Goal: Information Seeking & Learning: Learn about a topic

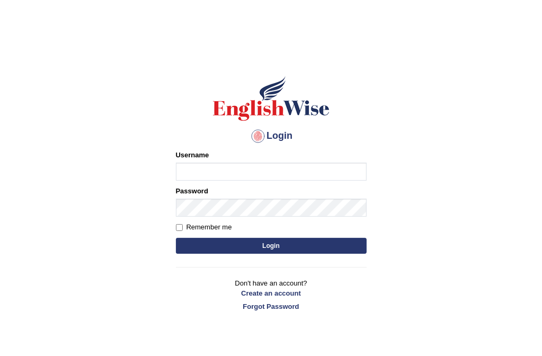
click at [231, 167] on input "Username" at bounding box center [271, 172] width 191 height 18
click at [269, 172] on input "Username" at bounding box center [271, 172] width 191 height 18
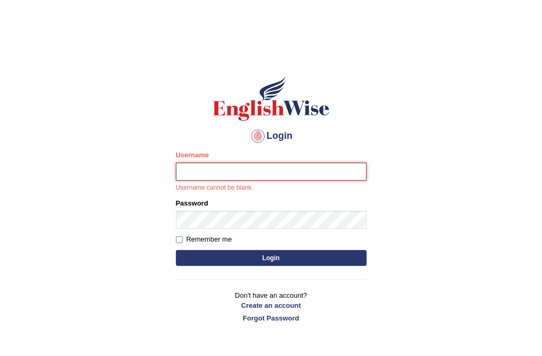
type input "melodymiki"
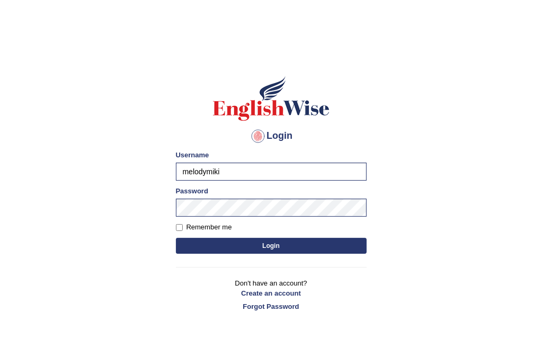
click at [292, 246] on button "Login" at bounding box center [271, 246] width 191 height 16
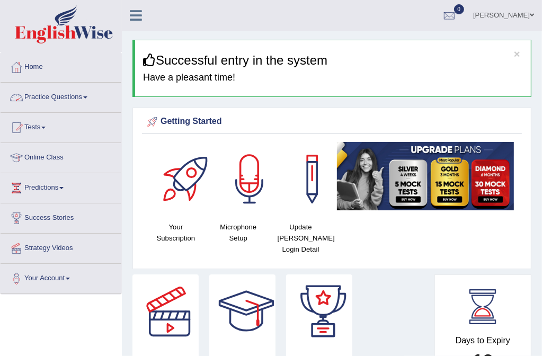
click at [83, 96] on link "Practice Questions" at bounding box center [61, 96] width 121 height 26
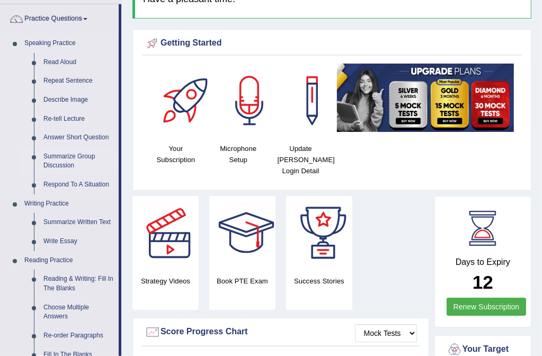
scroll to position [159, 0]
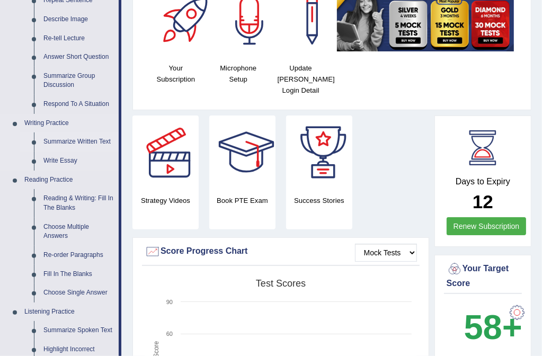
click at [82, 140] on link "Summarize Written Text" at bounding box center [79, 141] width 80 height 19
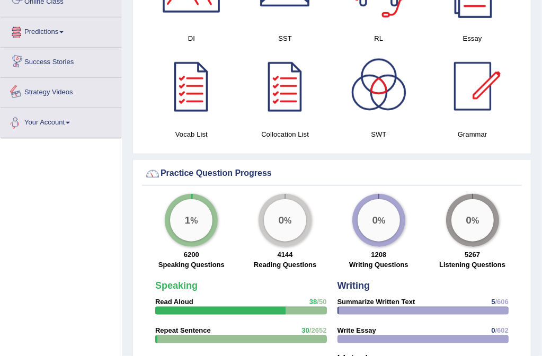
scroll to position [703, 0]
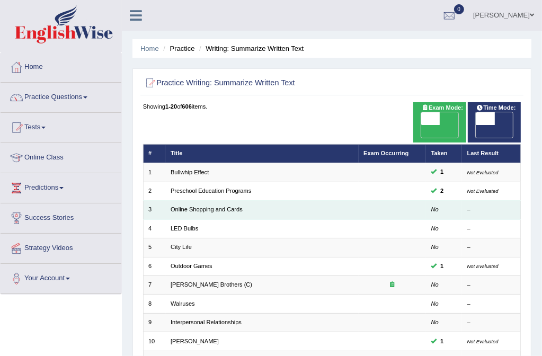
click at [222, 202] on td "Online Shopping and Cards" at bounding box center [262, 210] width 193 height 19
click at [223, 206] on link "Online Shopping and Cards" at bounding box center [206, 209] width 72 height 6
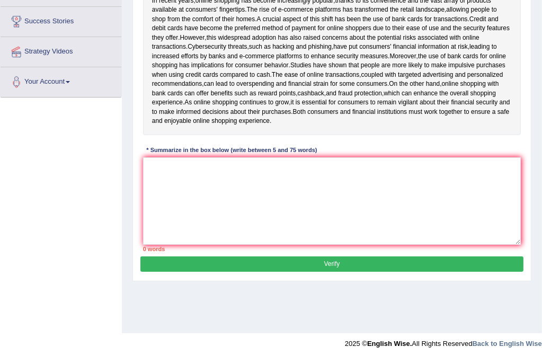
scroll to position [170, 0]
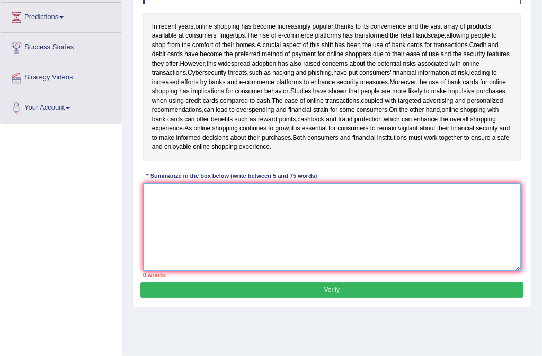
click at [175, 196] on textarea at bounding box center [332, 226] width 378 height 87
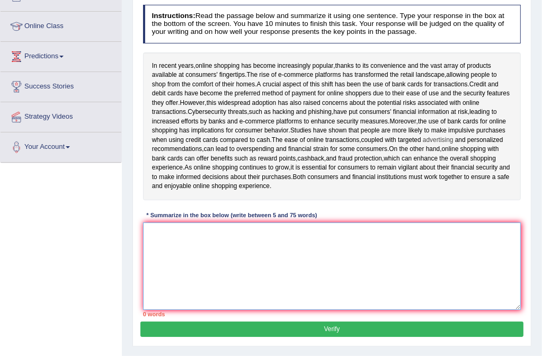
scroll to position [118, 0]
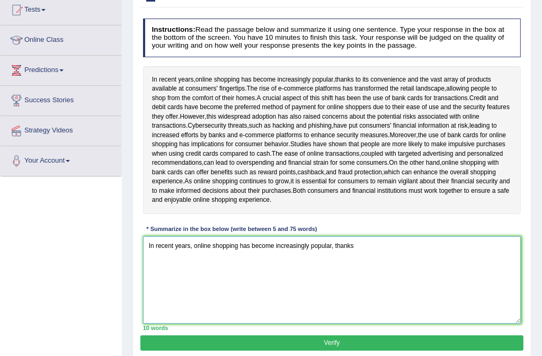
click at [356, 257] on textarea "In recent years, online shopping has become increasingly popular, thanks" at bounding box center [332, 279] width 378 height 87
click at [322, 277] on textarea "In recent years, online shopping has become increasingly popular, thanks to its…" at bounding box center [332, 279] width 378 height 87
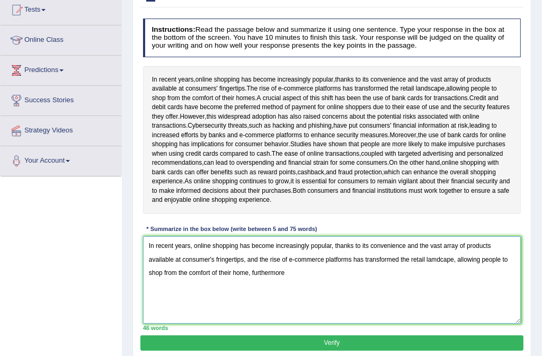
click at [322, 277] on textarea "In recent years, online shopping has become increasingly popular, thanks to its…" at bounding box center [332, 279] width 378 height 87
click at [296, 103] on span "payment" at bounding box center [304, 108] width 24 height 10
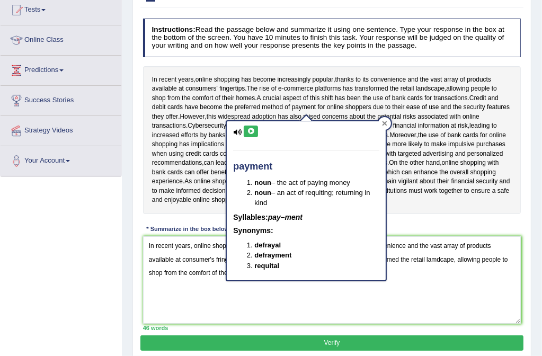
click at [386, 121] on icon at bounding box center [384, 123] width 5 height 5
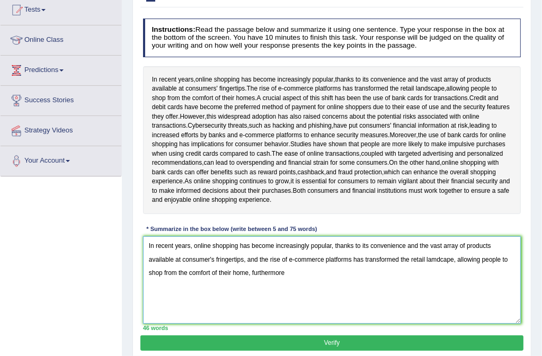
click at [289, 281] on textarea "In recent years, online shopping has become increasingly popular, thanks to its…" at bounding box center [332, 279] width 378 height 87
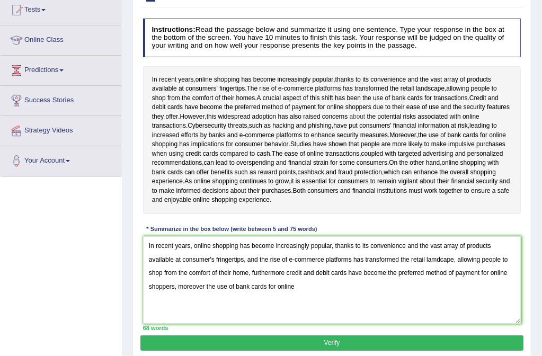
click at [354, 114] on span "about" at bounding box center [357, 117] width 16 height 10
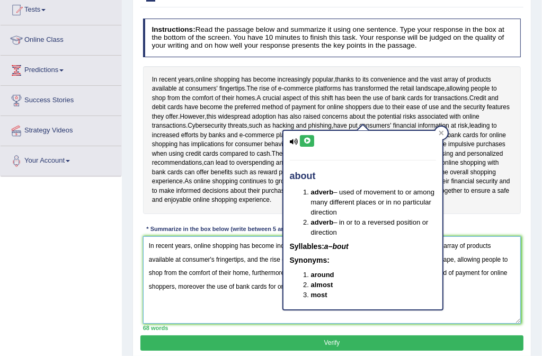
click at [347, 323] on textarea "In recent years, online shopping has become increasingly popular, thanks to its…" at bounding box center [332, 279] width 378 height 87
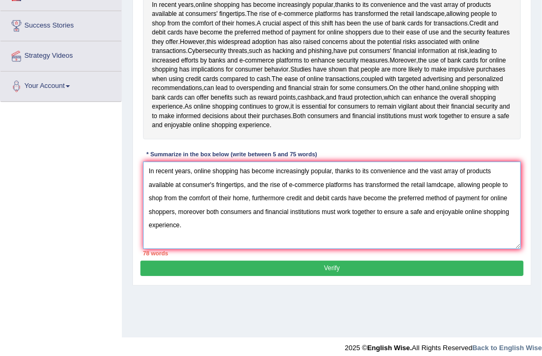
scroll to position [200, 0]
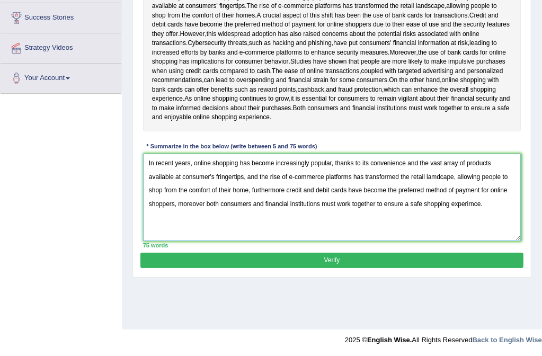
type textarea "In recent years, online shopping has become increasingly popular, thanks to its…"
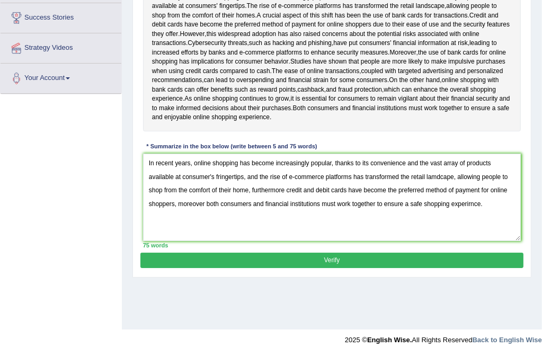
click at [335, 265] on button "Verify" at bounding box center [331, 260] width 382 height 15
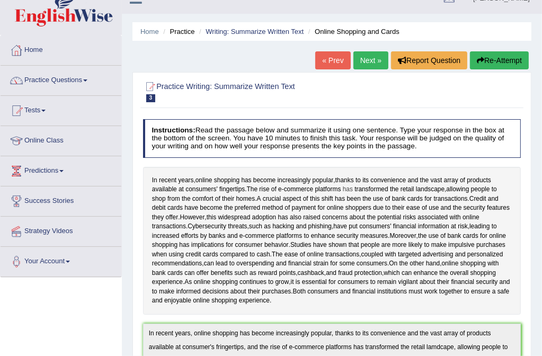
scroll to position [0, 0]
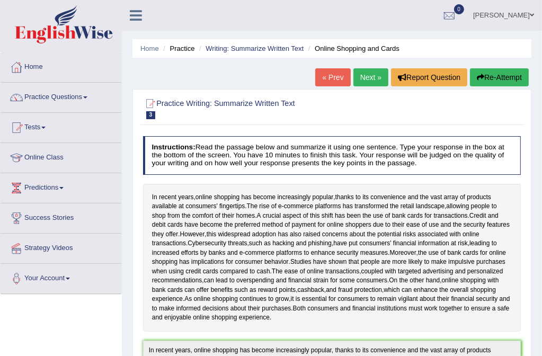
click at [371, 76] on link "Next »" at bounding box center [370, 77] width 35 height 18
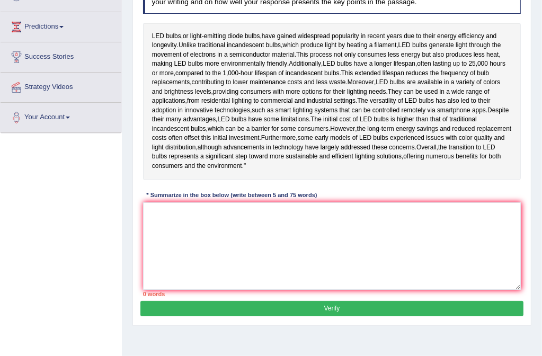
scroll to position [147, 0]
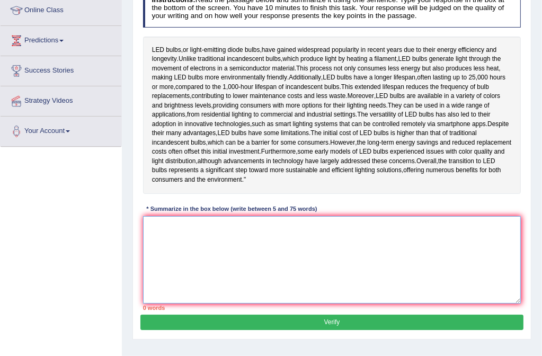
click at [185, 250] on textarea at bounding box center [332, 259] width 378 height 87
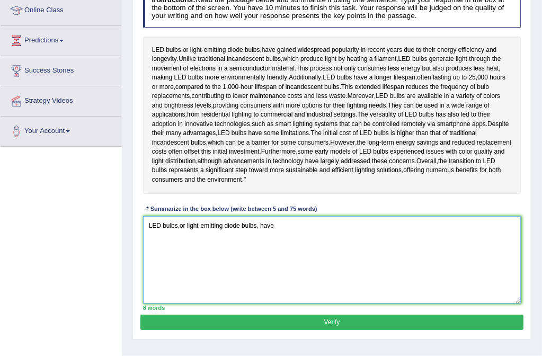
click at [187, 250] on textarea "LED bulbs,or light-emitting diode bulbs, have" at bounding box center [332, 259] width 378 height 87
click at [187, 250] on textarea "LED bulbs,or -emitting diode bulbs, have" at bounding box center [332, 259] width 378 height 87
click at [179, 253] on textarea "LED bulbs,or -emitting diode bulbs, have" at bounding box center [332, 259] width 378 height 87
click at [178, 254] on textarea "LED bulbs, or -emitting diode bulbs, have" at bounding box center [332, 259] width 378 height 87
click at [179, 254] on textarea "LED bulbs, or -emitting diode bulbs, have" at bounding box center [332, 259] width 378 height 87
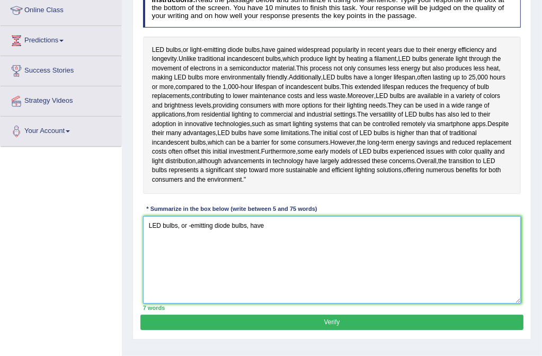
click at [186, 252] on textarea "LED bulbs, or -emitting diode bulbs, have" at bounding box center [332, 259] width 378 height 87
click at [268, 251] on textarea "LED bulbs, or-emitting diode bulbs, have" at bounding box center [332, 259] width 378 height 87
click at [409, 250] on textarea "LED bulbs, or-emitting diode bulbs, have gained widespread popularity in recent…" at bounding box center [332, 259] width 378 height 87
click at [492, 250] on textarea "LED bulbs, or-emitting diode bulbs, have gained widespread popularity in recent…" at bounding box center [332, 259] width 378 height 87
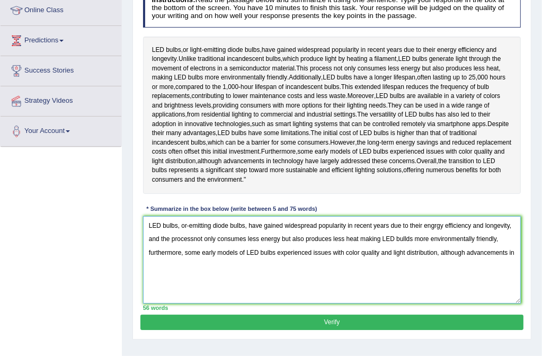
type textarea "LED bulbs, or-emitting diode bulbs, have gained widespread popularity in recent…"
click at [440, 330] on button "Verify" at bounding box center [331, 321] width 382 height 15
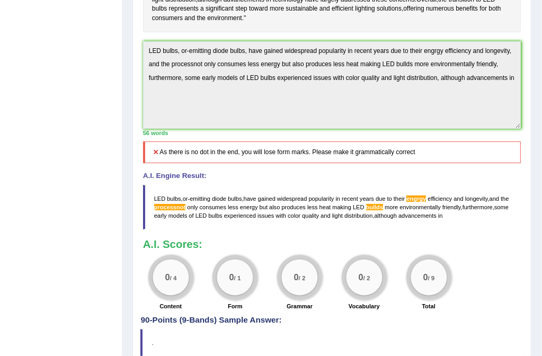
scroll to position [172, 0]
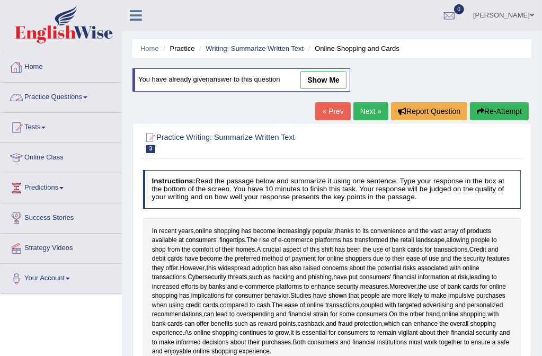
click at [86, 93] on link "Practice Questions" at bounding box center [61, 96] width 121 height 26
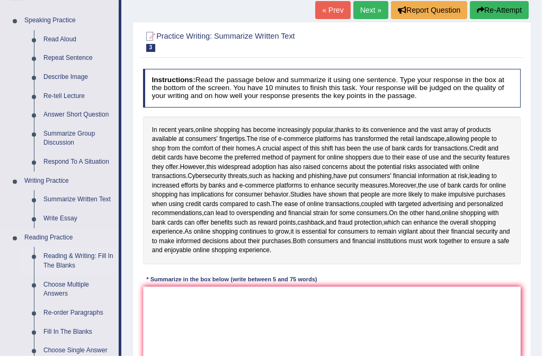
scroll to position [106, 0]
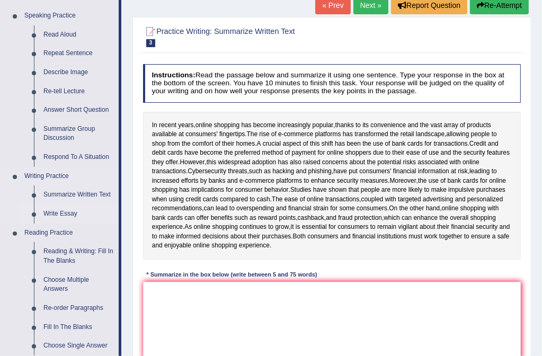
click at [73, 193] on link "Summarize Written Text" at bounding box center [79, 194] width 80 height 19
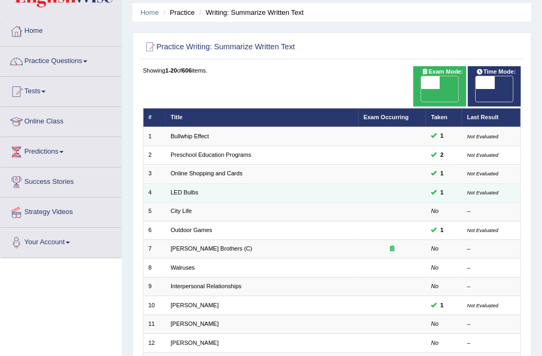
scroll to position [53, 0]
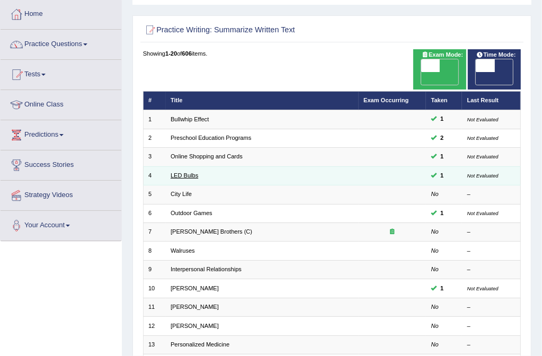
click at [186, 172] on link "LED Bulbs" at bounding box center [184, 175] width 28 height 6
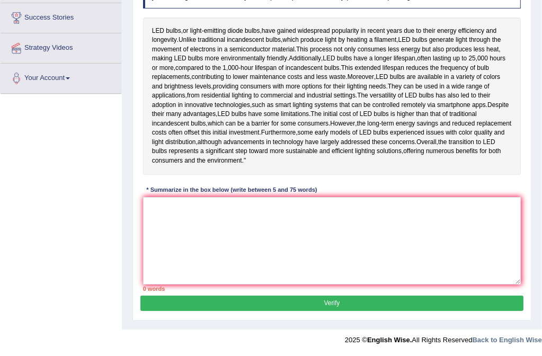
scroll to position [225, 0]
click at [174, 220] on textarea at bounding box center [332, 240] width 378 height 87
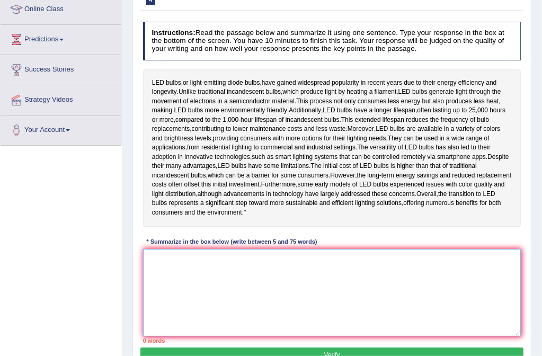
scroll to position [172, 0]
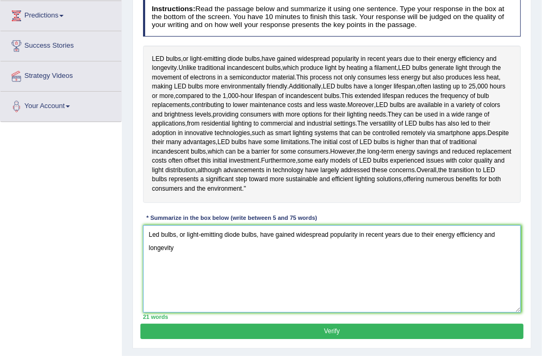
click at [265, 269] on textarea "Led bulbs, or light-emitting diode bulbs, have gained widespread popularity in …" at bounding box center [332, 268] width 378 height 87
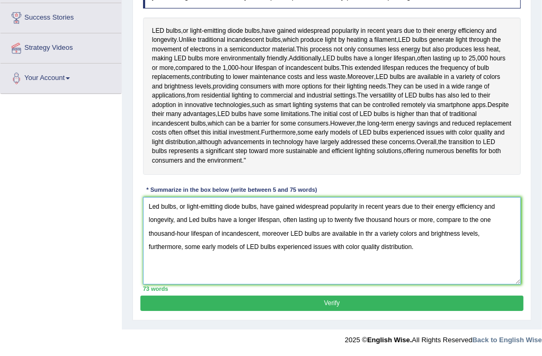
scroll to position [225, 0]
type textarea "Led bulbs, or light-emitting diode bulbs, have gained widespread popularity in …"
click at [326, 305] on button "Verify" at bounding box center [331, 302] width 382 height 15
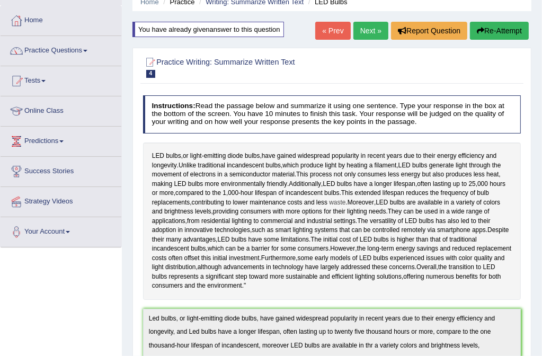
scroll to position [0, 0]
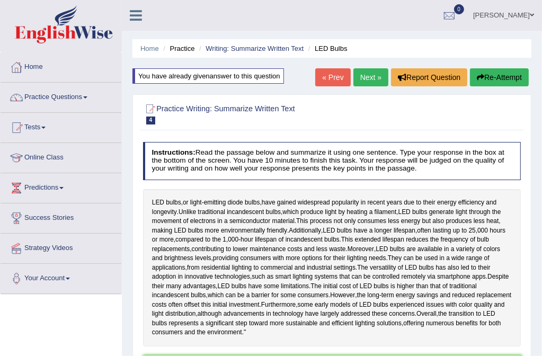
click at [368, 73] on link "Next »" at bounding box center [370, 77] width 35 height 18
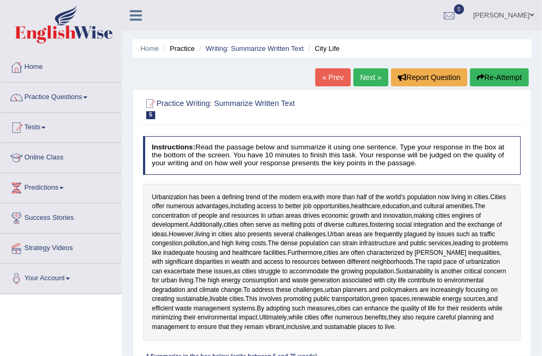
click at [87, 100] on link "Practice Questions" at bounding box center [61, 96] width 121 height 26
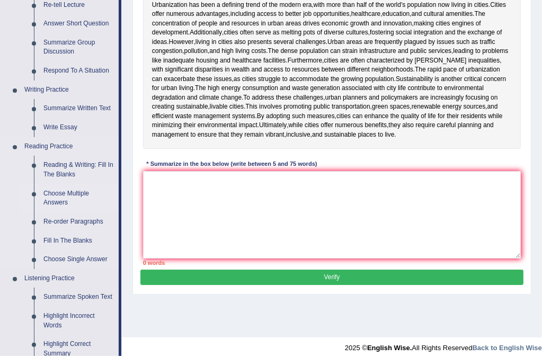
scroll to position [212, 0]
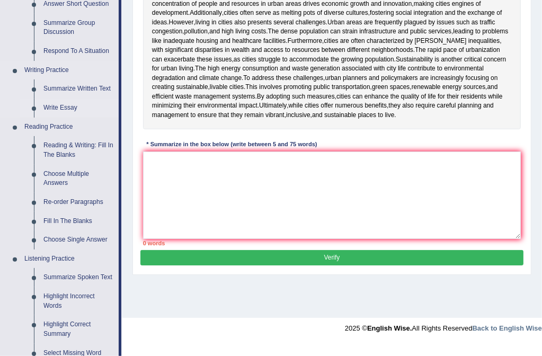
click at [69, 109] on link "Write Essay" at bounding box center [79, 107] width 80 height 19
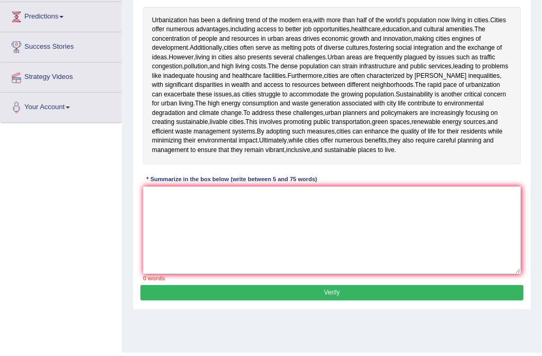
scroll to position [130, 0]
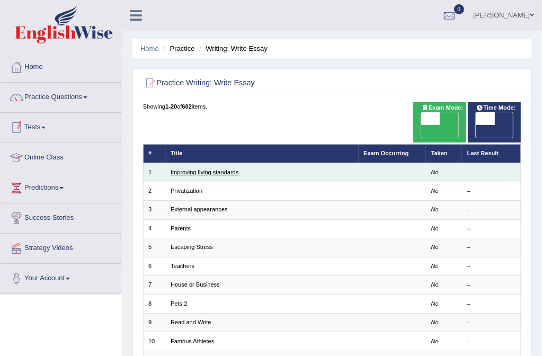
click at [213, 169] on link "Improving living standards" at bounding box center [204, 172] width 68 height 6
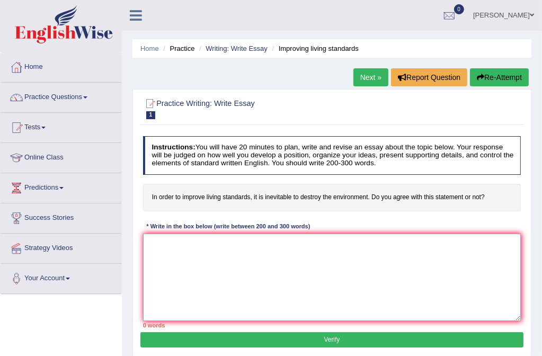
paste textarea "The increasing influence of (essay topic) on our lives has ignited numerous dis…"
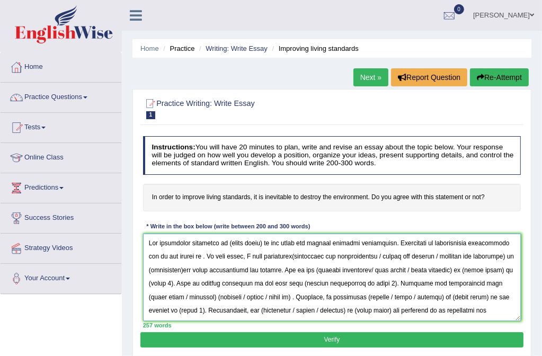
type textarea "The increasing influence of (essay topic) on our lives has ignited numerous dis…"
